Goal: Information Seeking & Learning: Learn about a topic

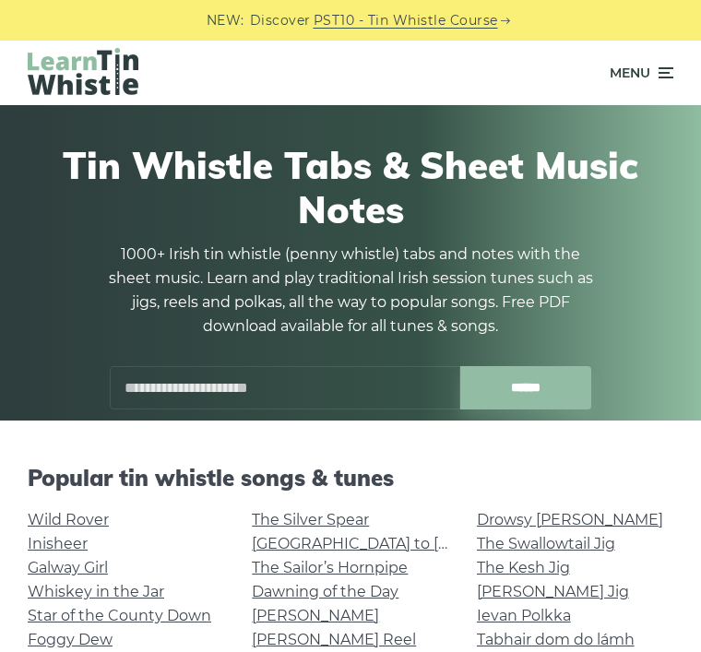
click at [345, 390] on input "text" at bounding box center [285, 387] width 350 height 43
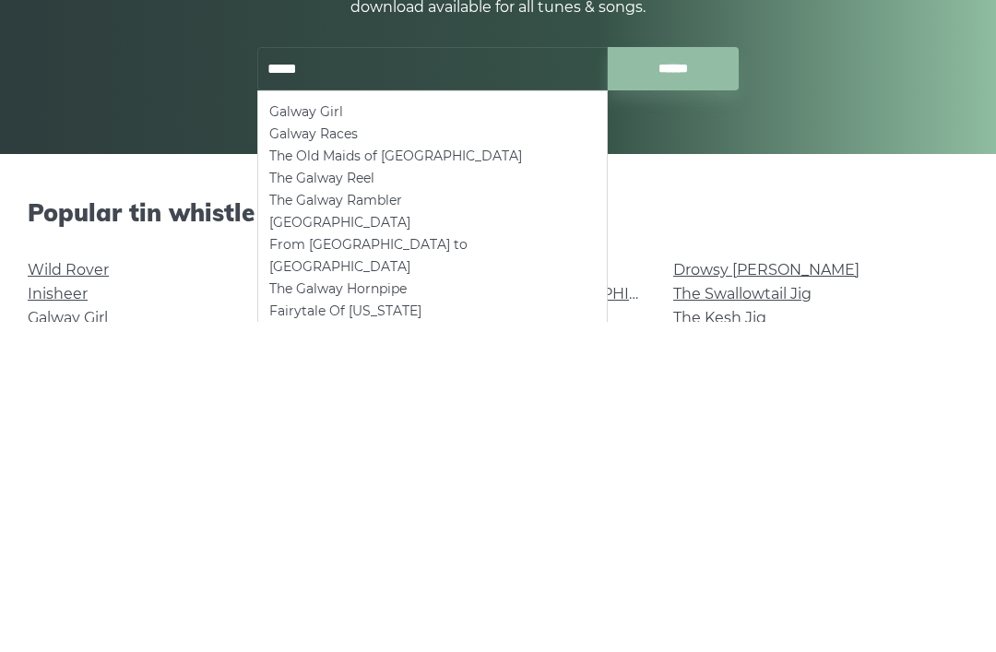
click at [283, 431] on li "Galway Girl" at bounding box center [432, 442] width 326 height 22
type input "**********"
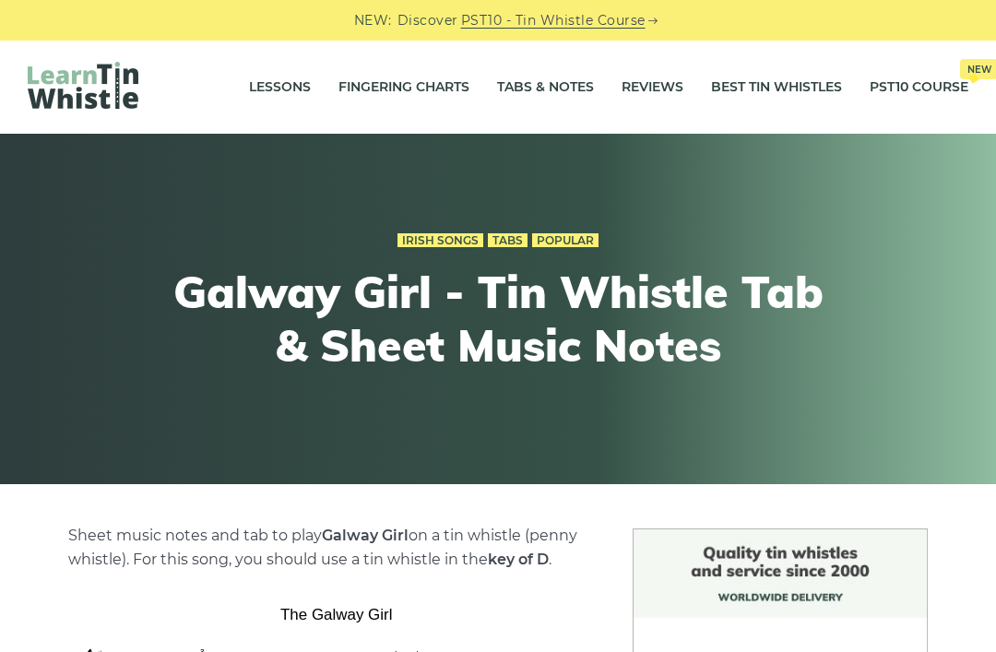
click at [907, 410] on div "Irish Songs Tabs Popular Galway Girl - Tin Whistle Tab & Sheet Music Notes" at bounding box center [497, 309] width 977 height 252
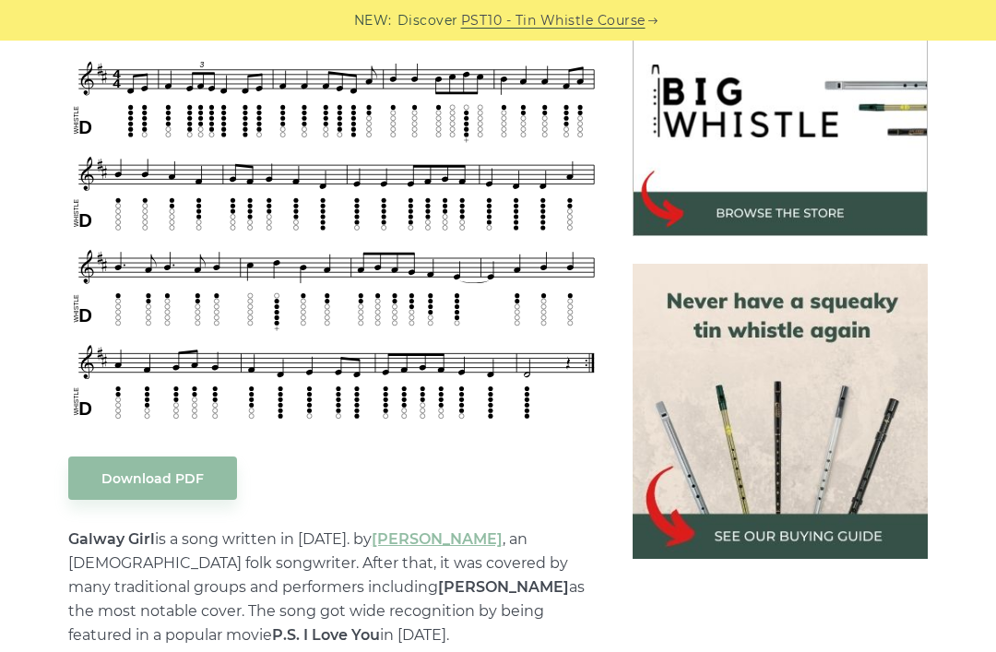
scroll to position [580, 0]
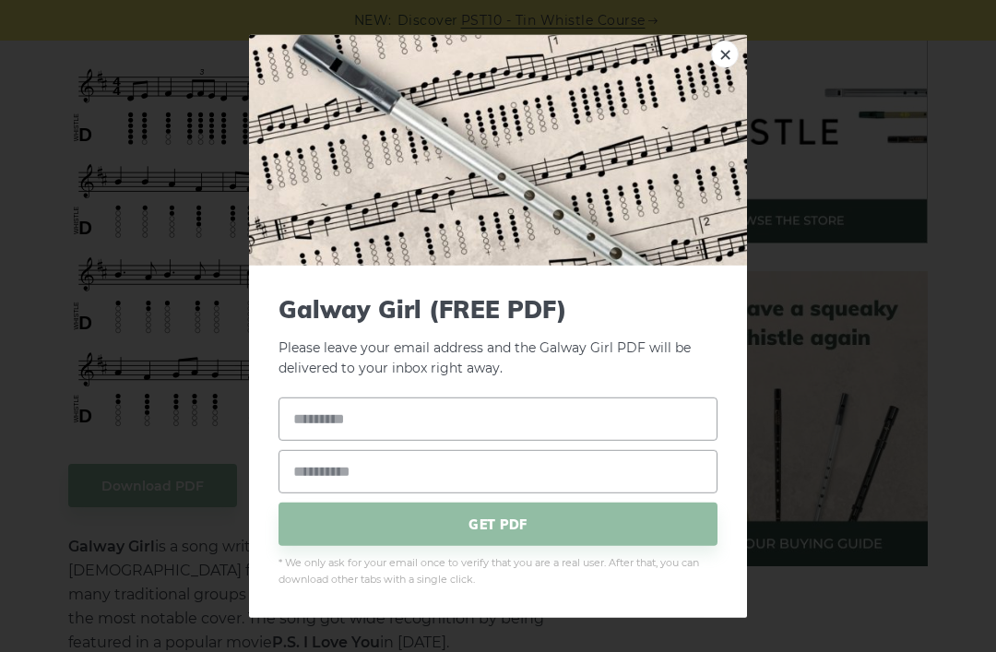
click at [723, 67] on link "×" at bounding box center [725, 54] width 28 height 28
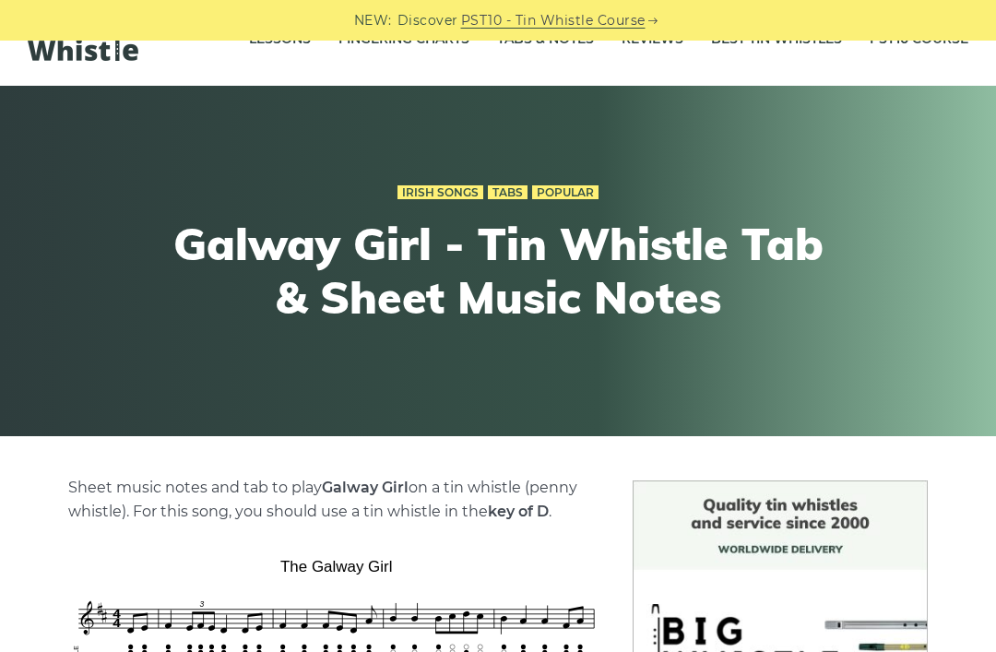
scroll to position [0, 0]
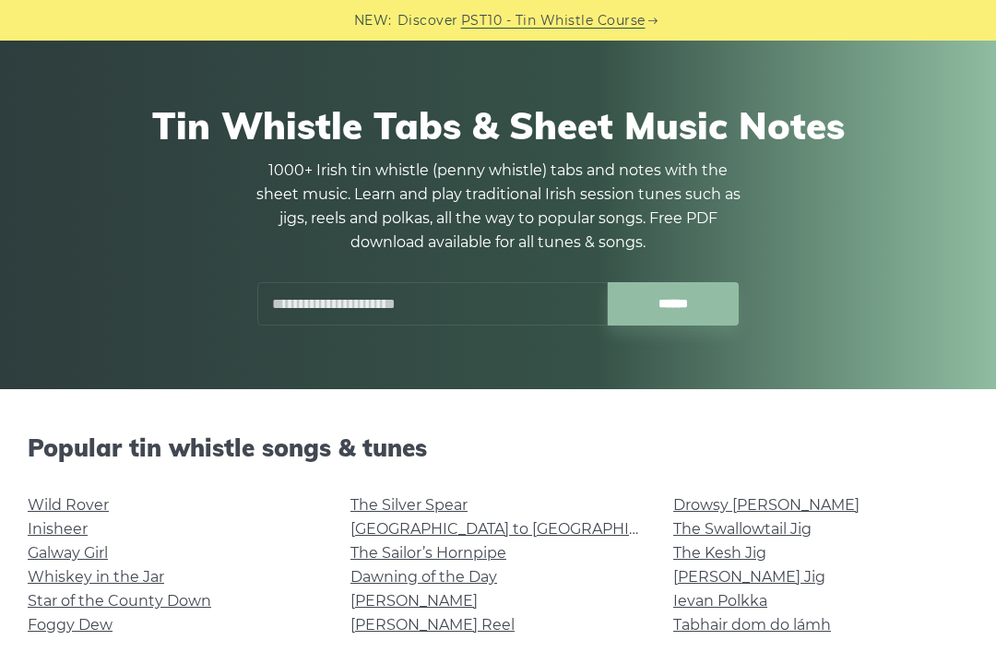
scroll to position [95, 0]
